Goal: Task Accomplishment & Management: Manage account settings

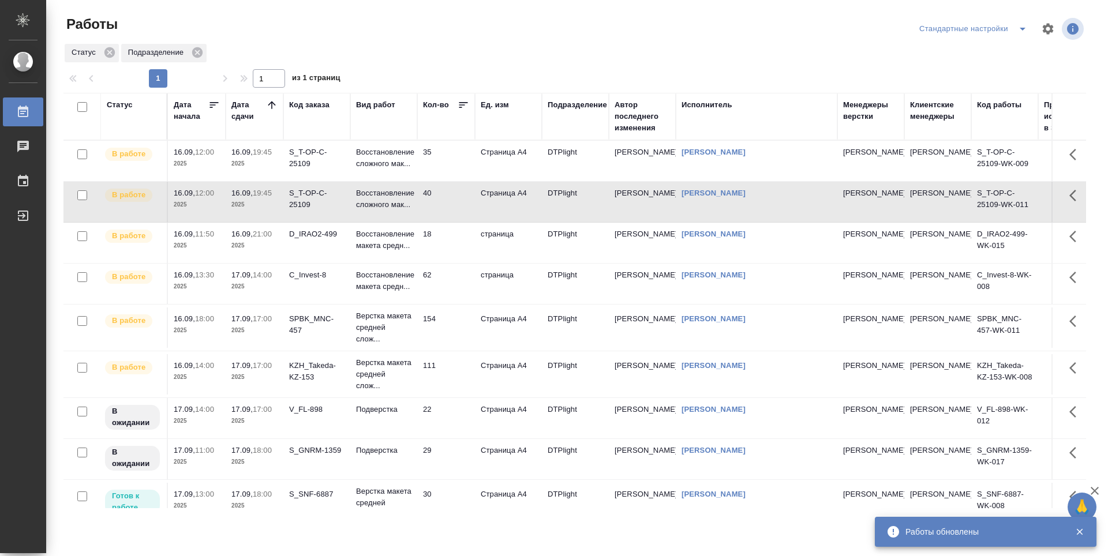
click at [451, 178] on td "35" at bounding box center [446, 161] width 58 height 40
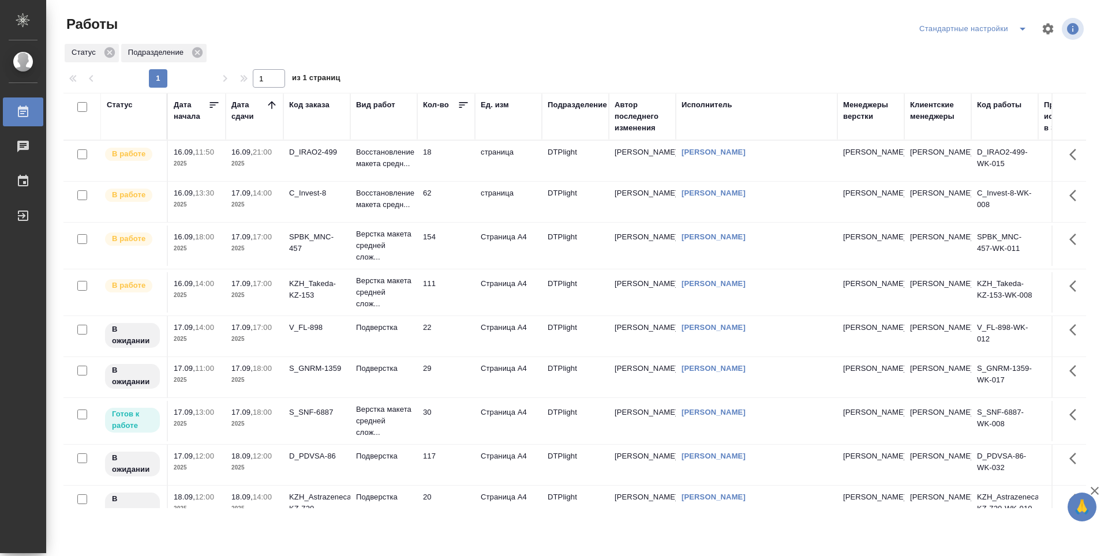
click at [444, 422] on td "30" at bounding box center [446, 421] width 58 height 40
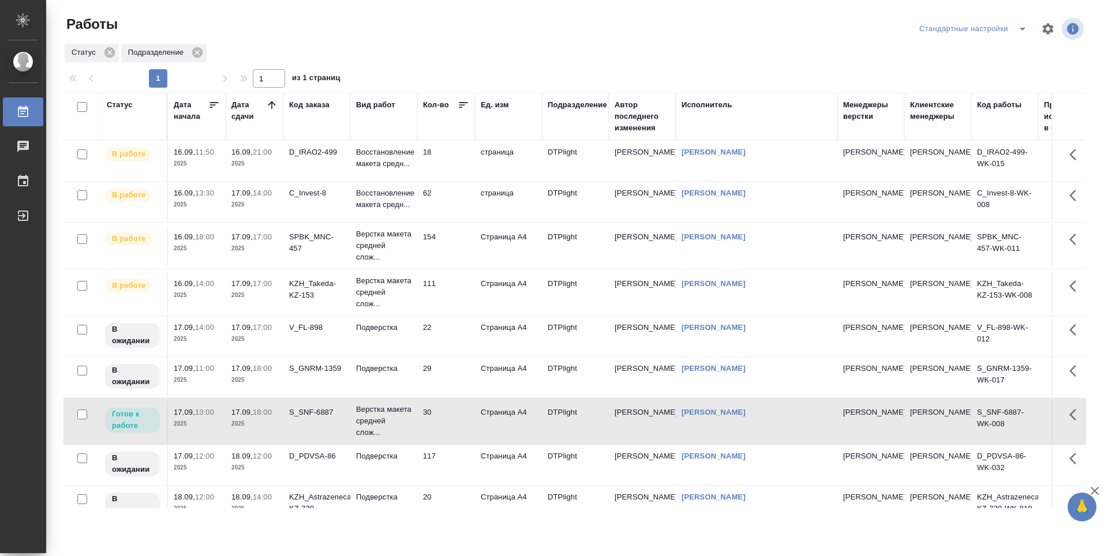
click at [446, 288] on td "111" at bounding box center [446, 292] width 58 height 40
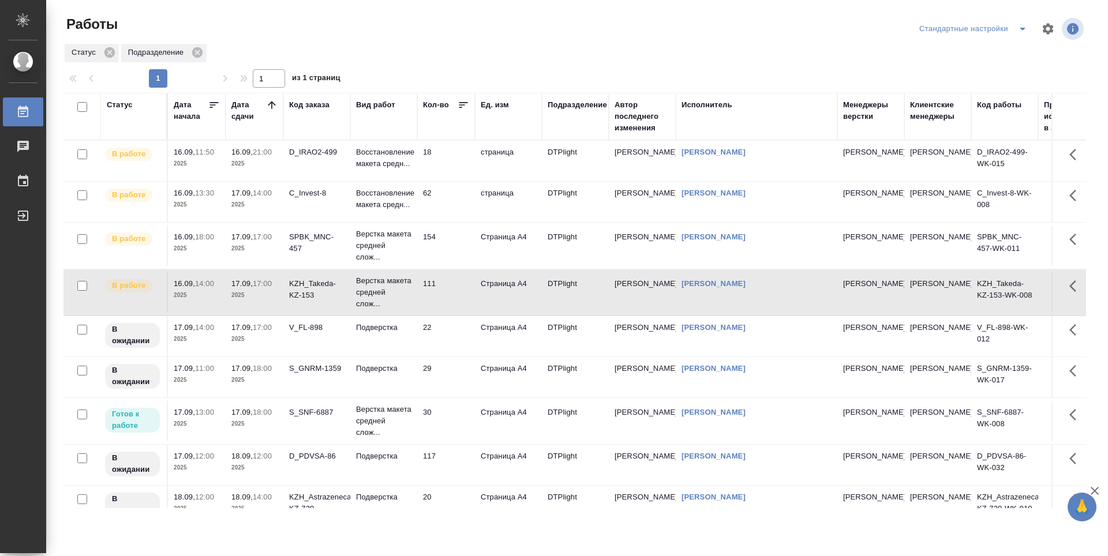
click at [450, 245] on td "154" at bounding box center [446, 246] width 58 height 40
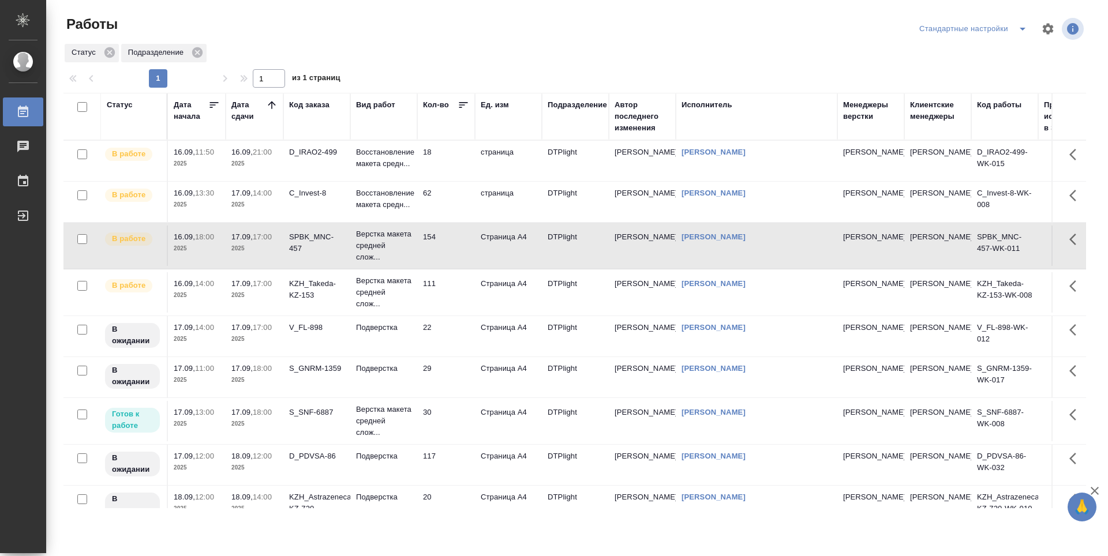
click at [459, 198] on td "62" at bounding box center [446, 202] width 58 height 40
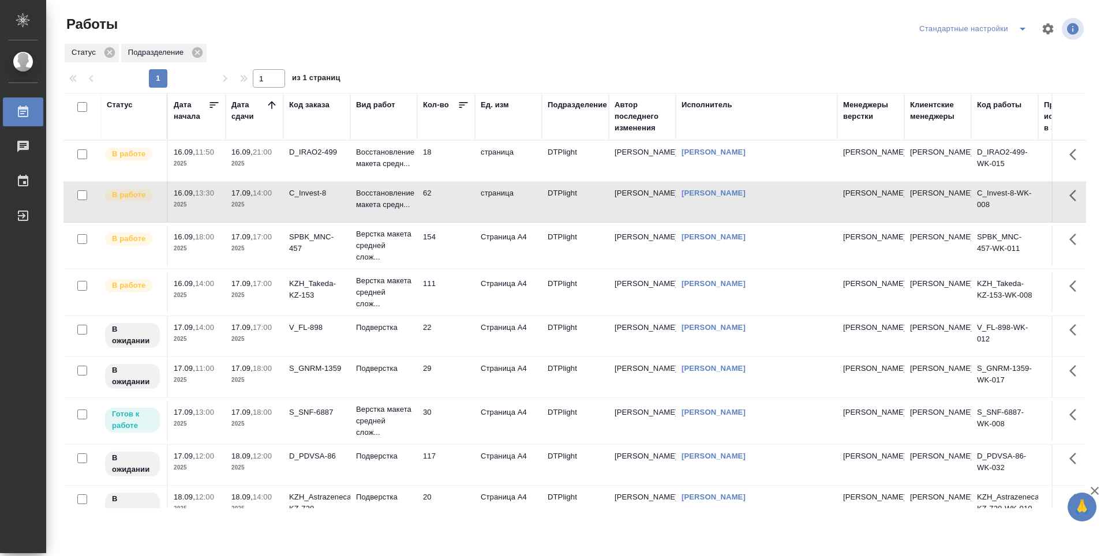
click at [453, 258] on td "154" at bounding box center [446, 246] width 58 height 40
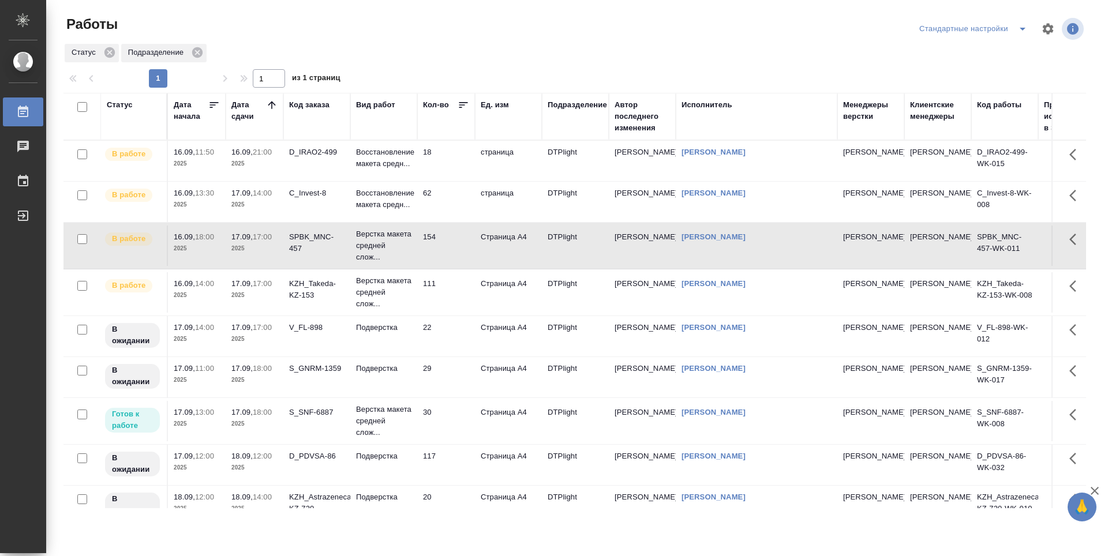
click at [456, 306] on td "111" at bounding box center [446, 292] width 58 height 40
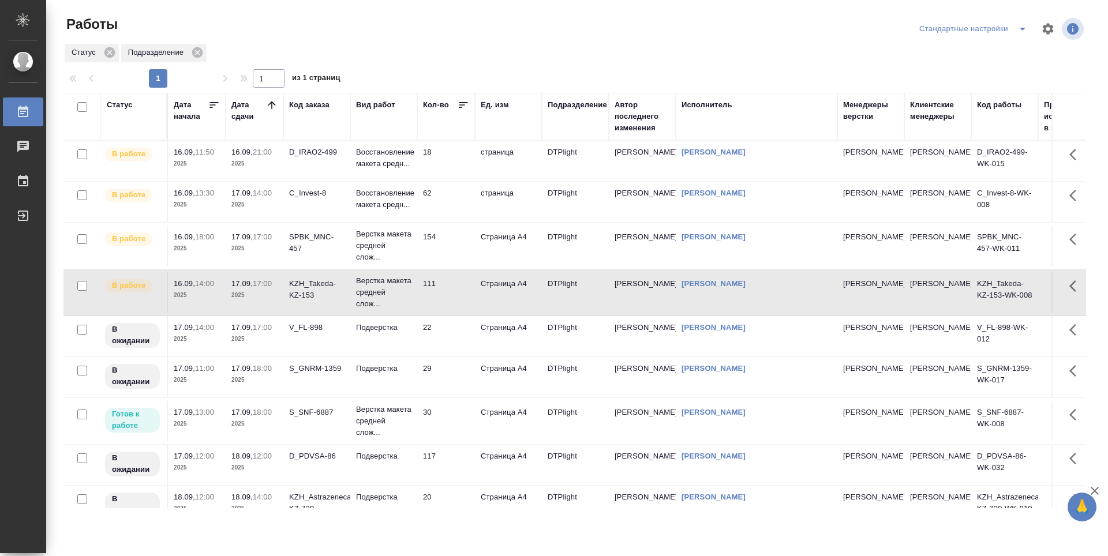
click at [456, 331] on td "22" at bounding box center [446, 336] width 58 height 40
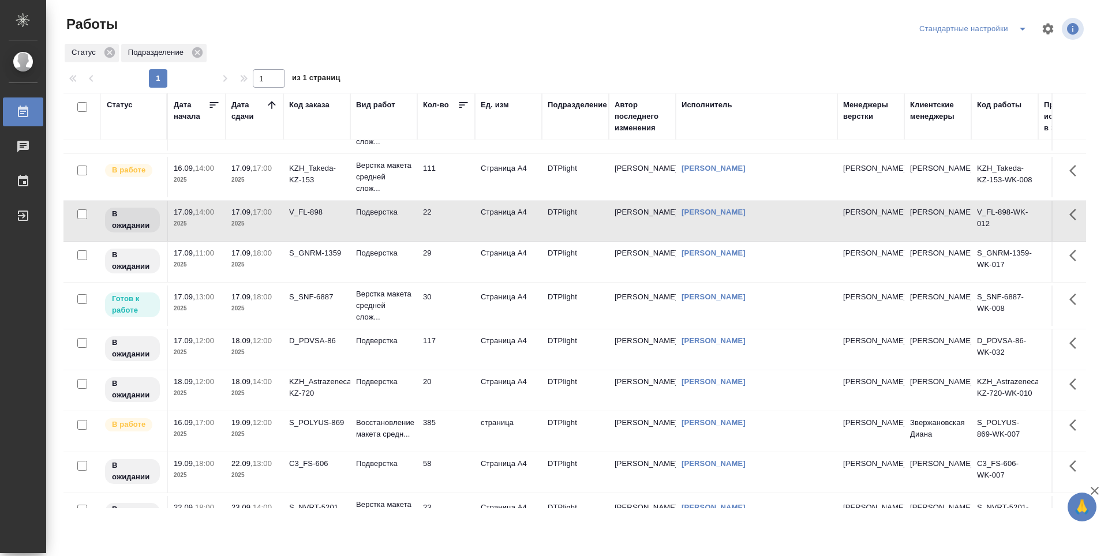
scroll to position [173, 0]
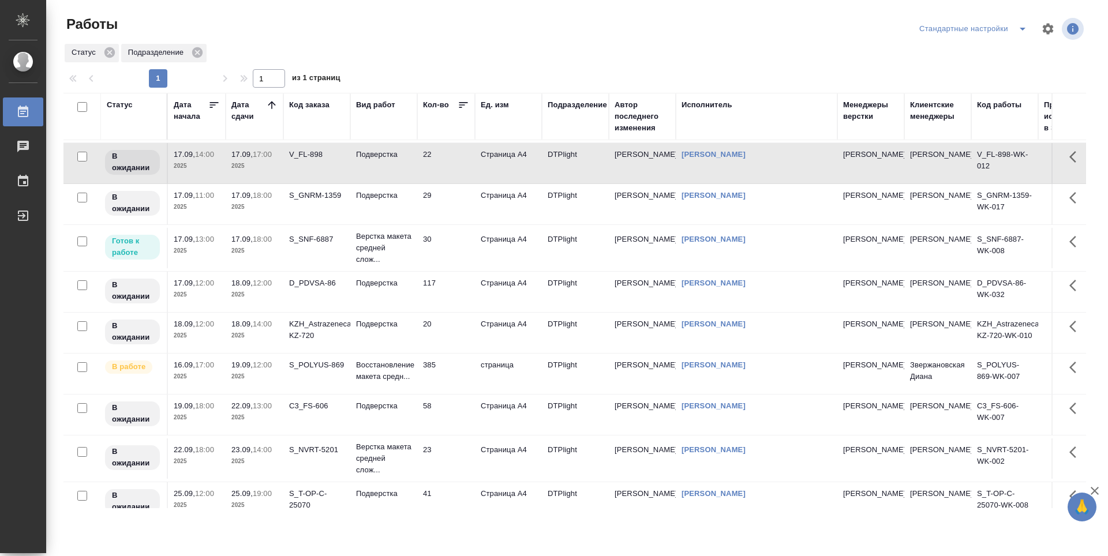
click at [449, 369] on td "385" at bounding box center [446, 374] width 58 height 40
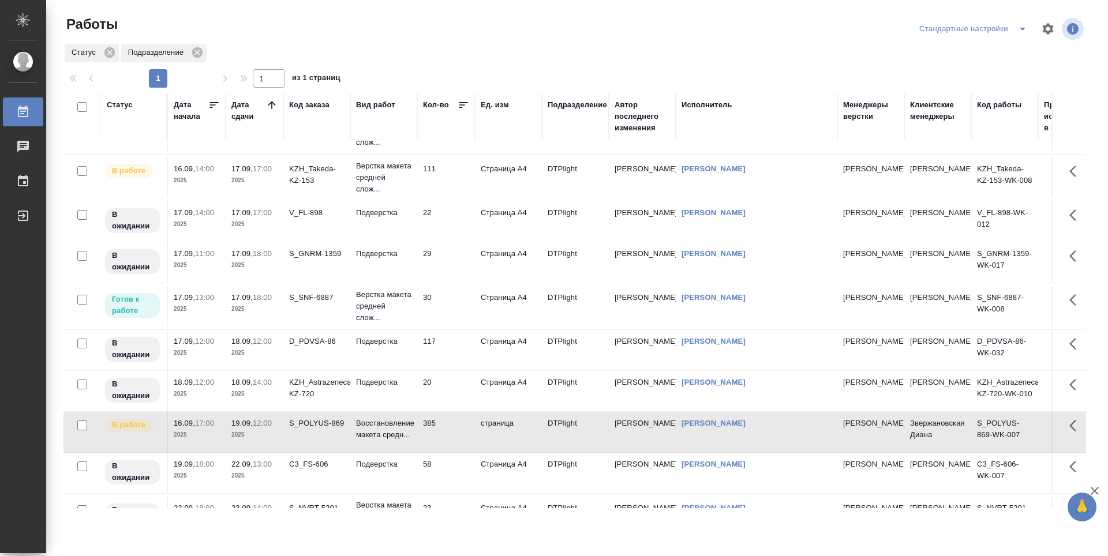
scroll to position [115, 0]
drag, startPoint x: 453, startPoint y: 304, endPoint x: 458, endPoint y: 299, distance: 6.9
click at [453, 304] on td "30" at bounding box center [446, 306] width 58 height 40
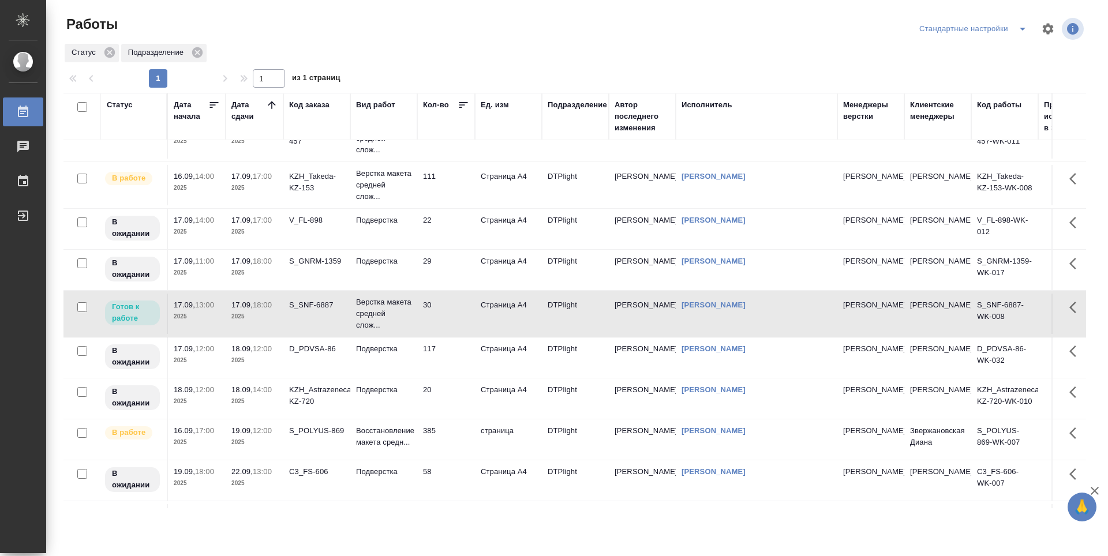
scroll to position [0, 0]
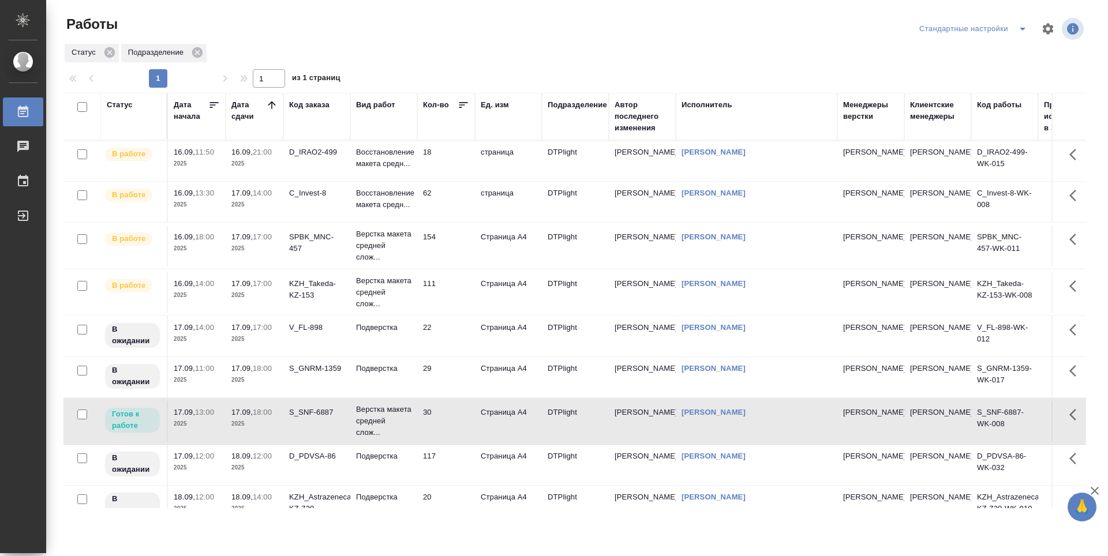
click at [448, 190] on td "62" at bounding box center [446, 202] width 58 height 40
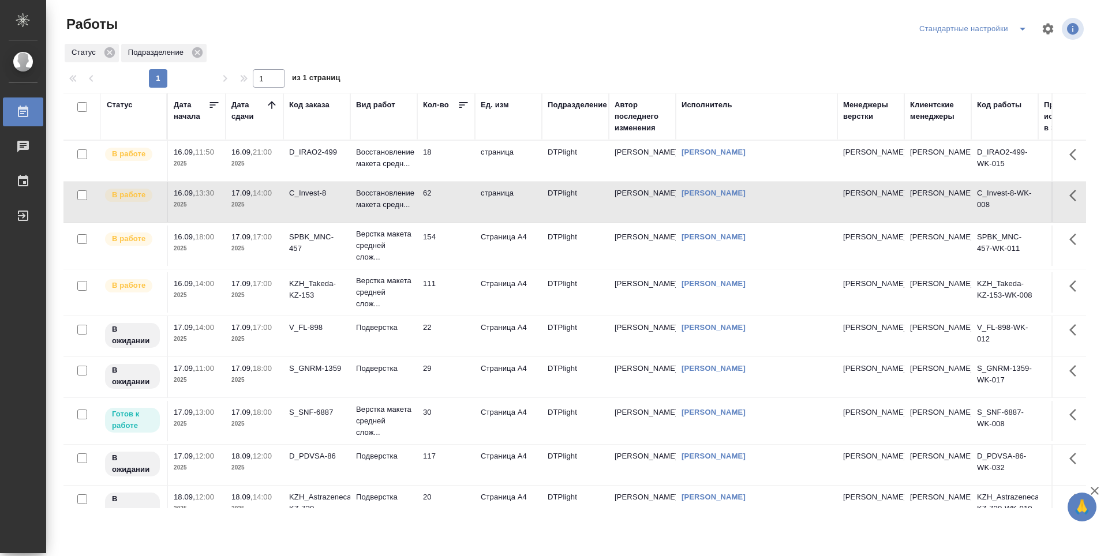
click at [448, 190] on td "62" at bounding box center [446, 202] width 58 height 40
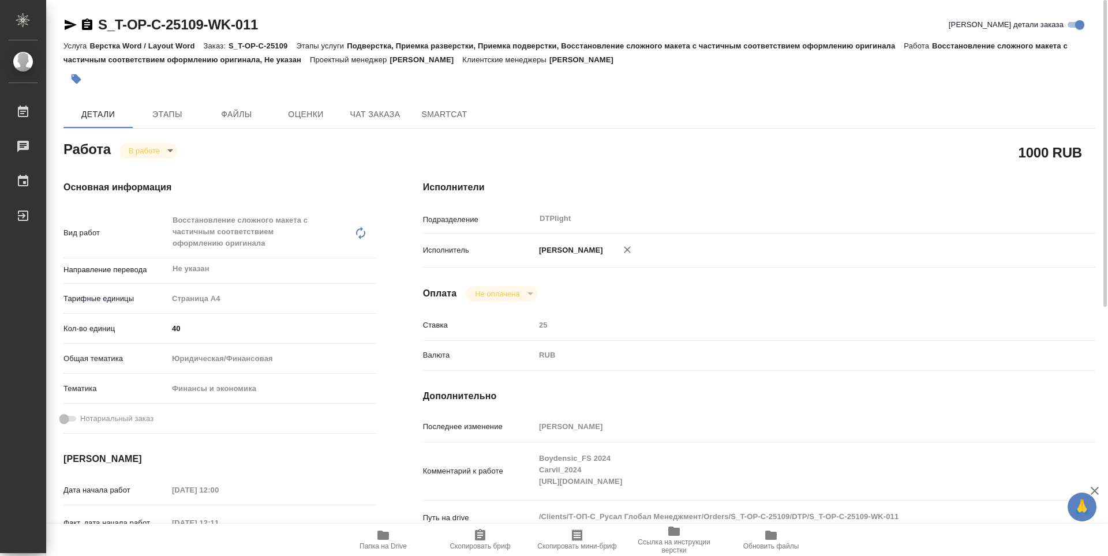
click at [170, 156] on body "🙏 .cls-1 fill:#fff; AWATERA Guselnikov Roman Работы 0 Чаты График Выйти S_T-OP-…" at bounding box center [554, 278] width 1108 height 556
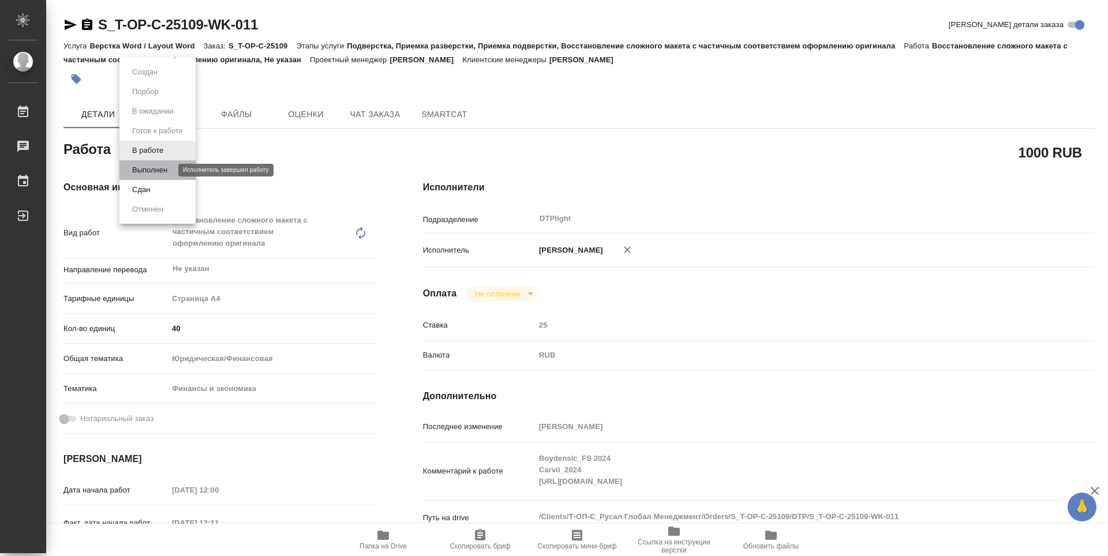
click at [155, 168] on button "Выполнен" at bounding box center [150, 170] width 42 height 13
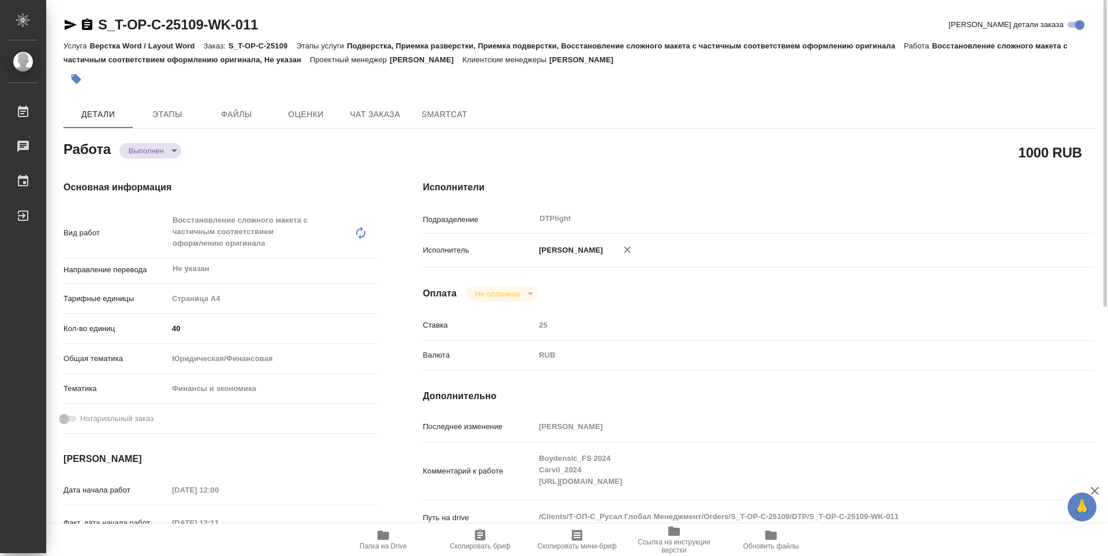
type textarea "x"
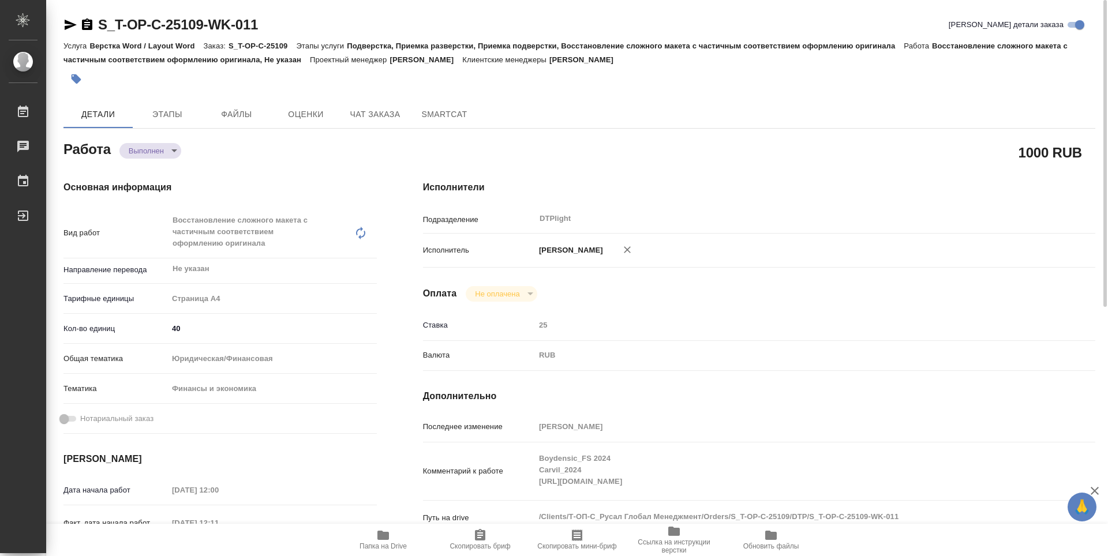
type textarea "x"
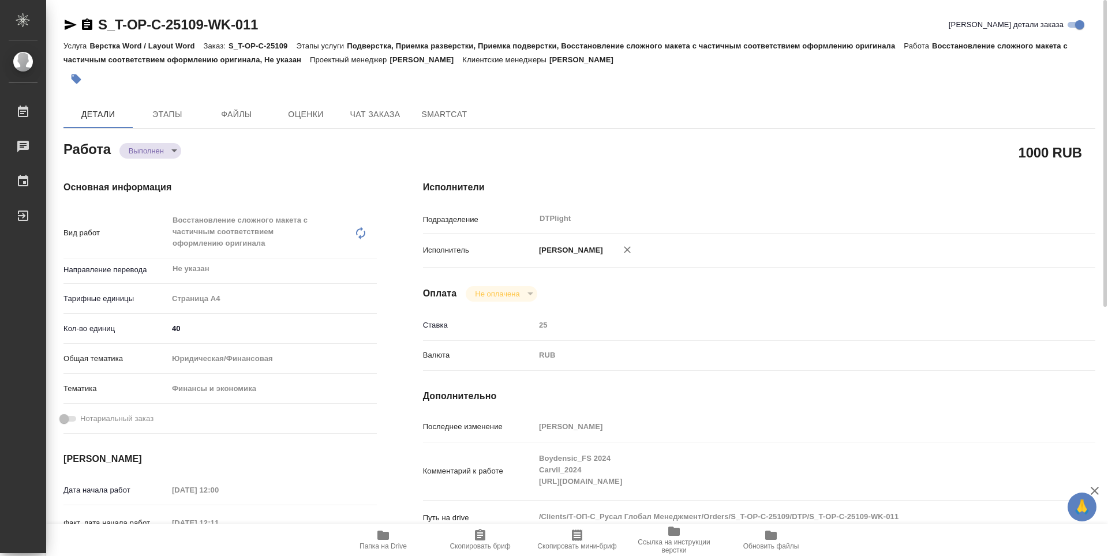
type textarea "x"
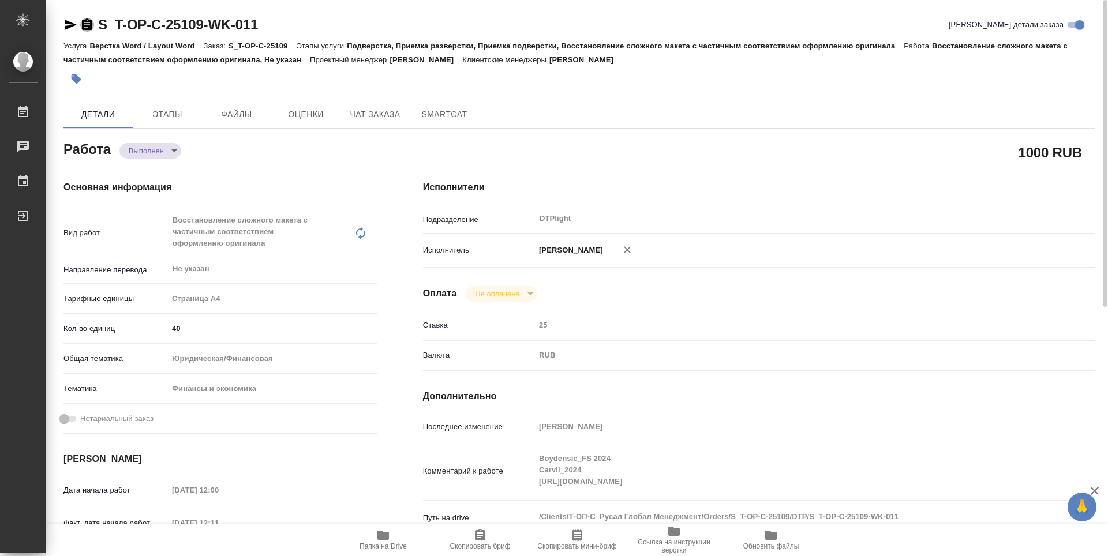
click at [87, 22] on icon "button" at bounding box center [87, 24] width 10 height 12
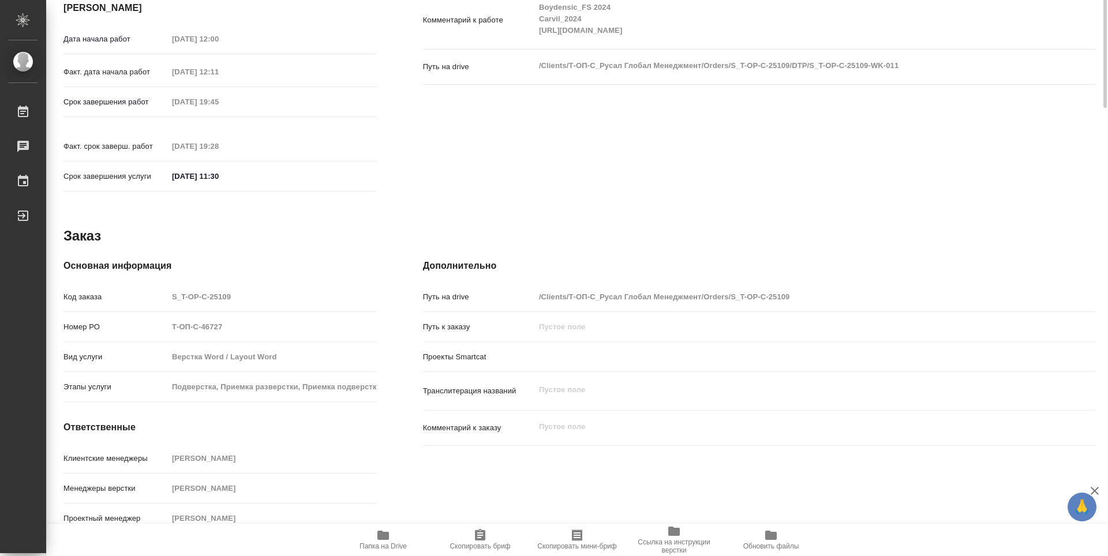
scroll to position [105, 0]
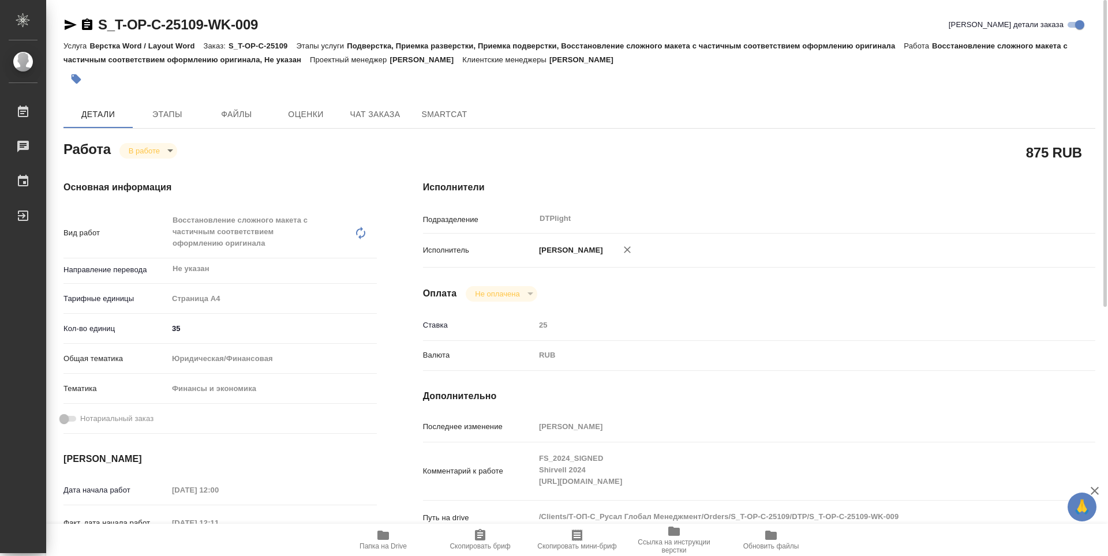
click at [168, 147] on body "🙏 .cls-1 fill:#fff; AWATERA Guselnikov Roman Работы 0 Чаты График Выйти S_T-OP-…" at bounding box center [554, 278] width 1108 height 556
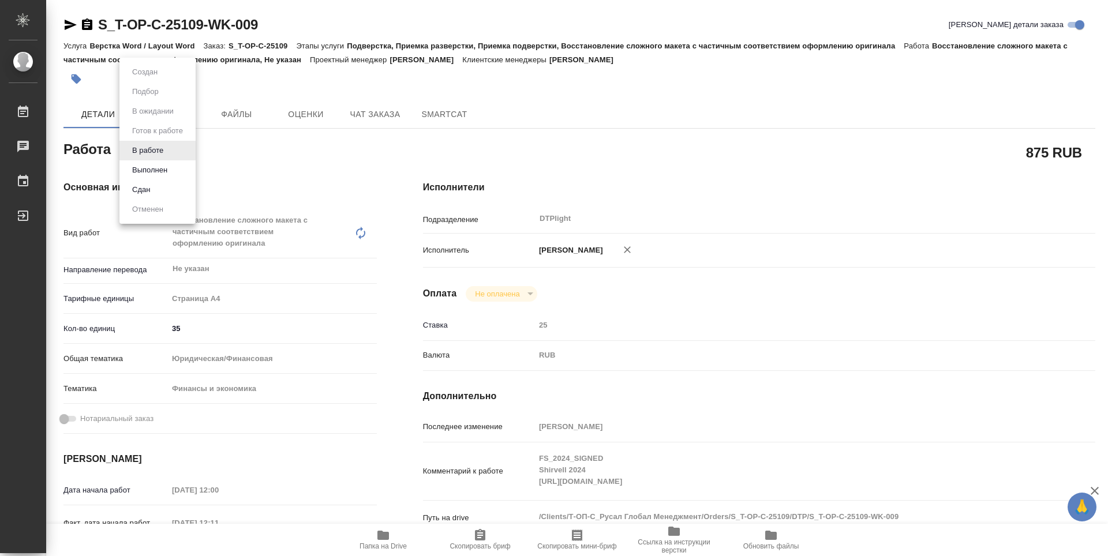
click at [136, 168] on button "Выполнен" at bounding box center [150, 170] width 42 height 13
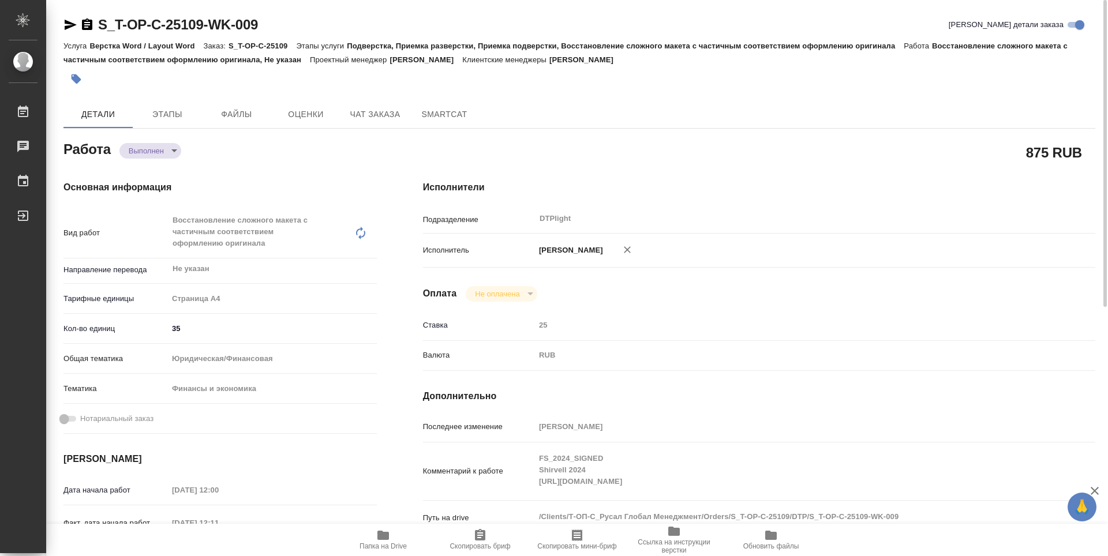
type textarea "x"
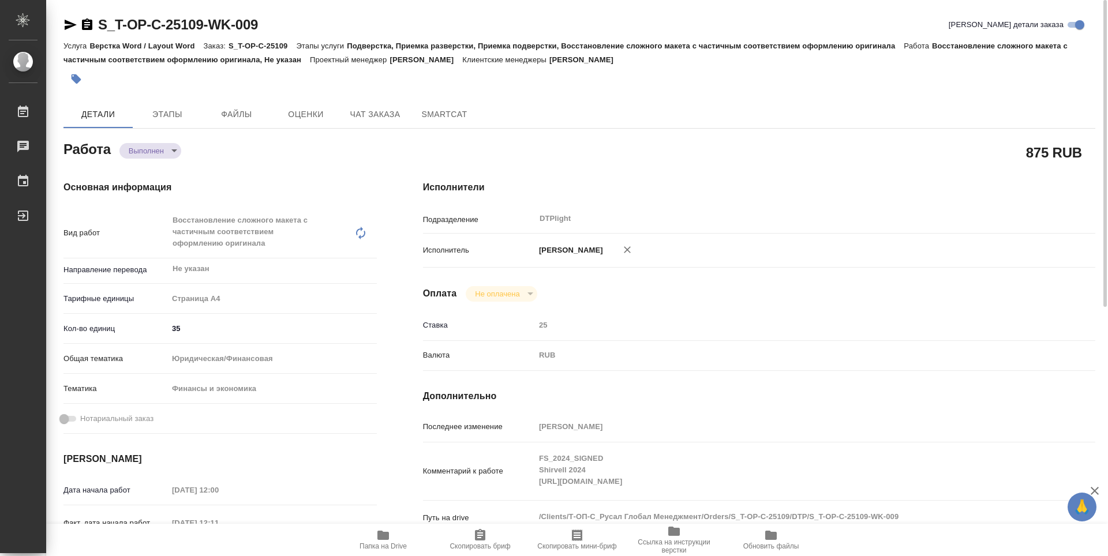
type textarea "x"
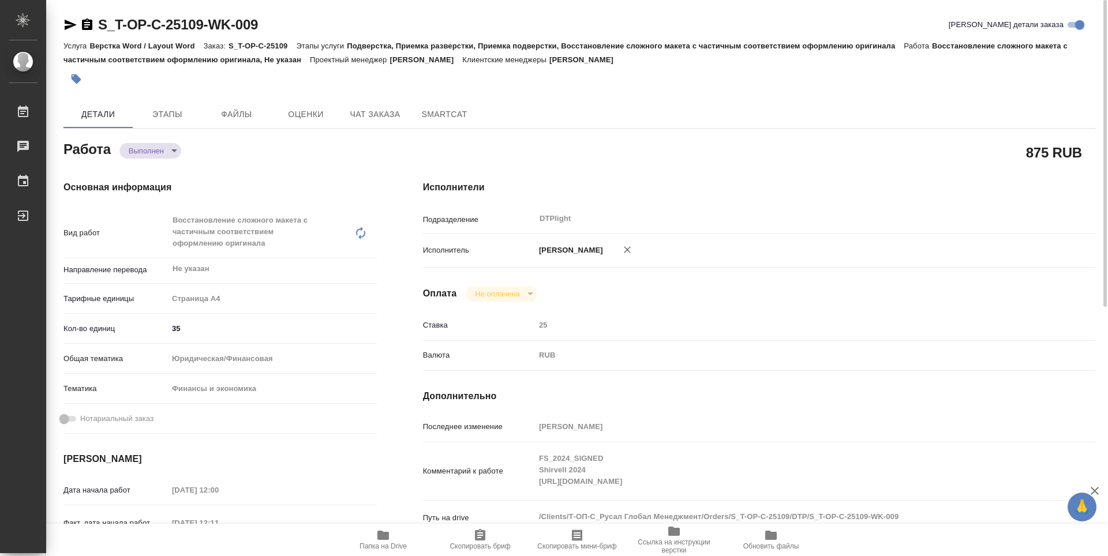
type textarea "x"
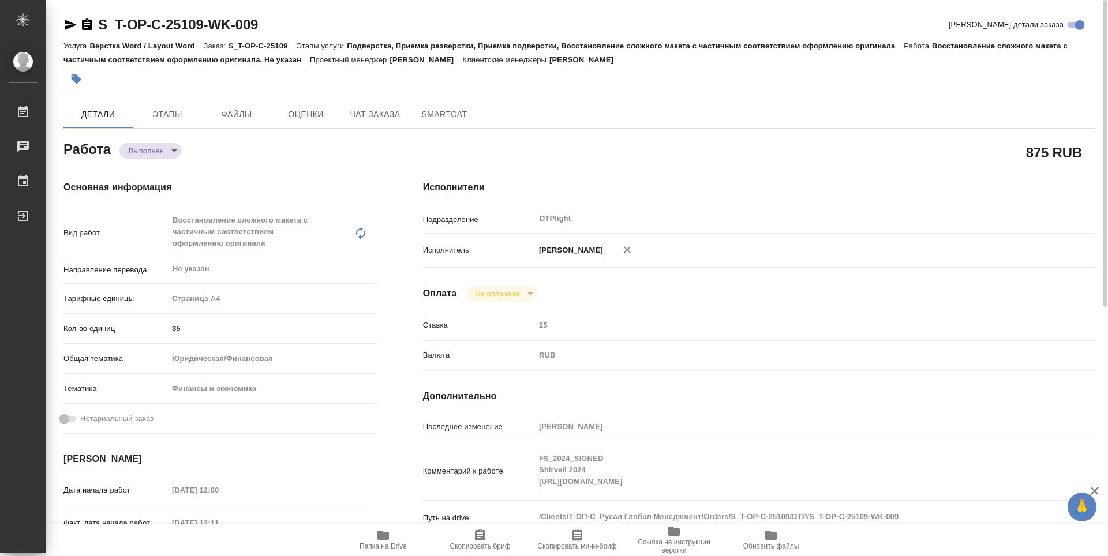
type textarea "x"
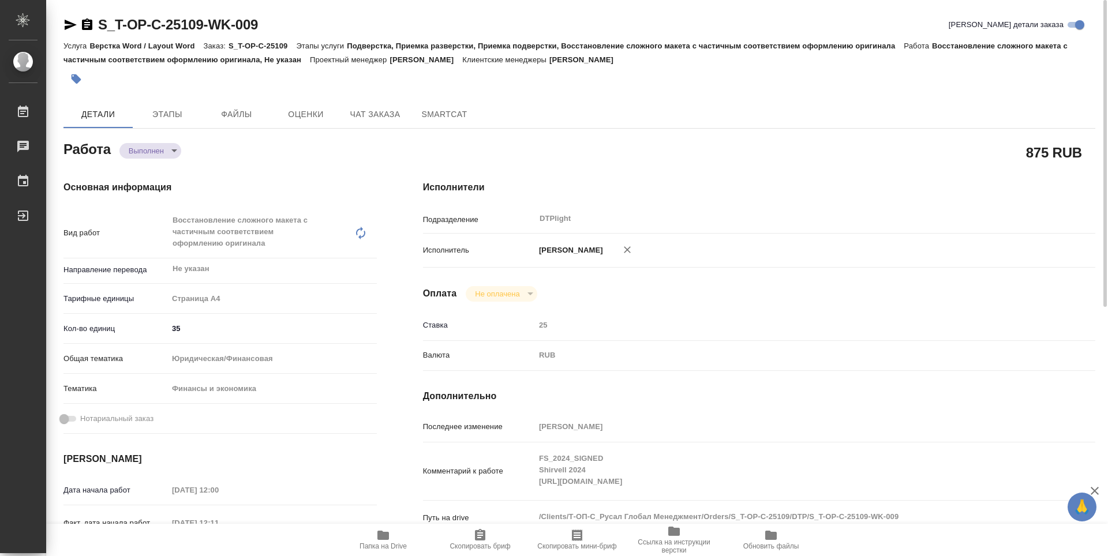
click at [81, 27] on icon "button" at bounding box center [87, 25] width 14 height 14
